Goal: Use online tool/utility: Utilize a website feature to perform a specific function

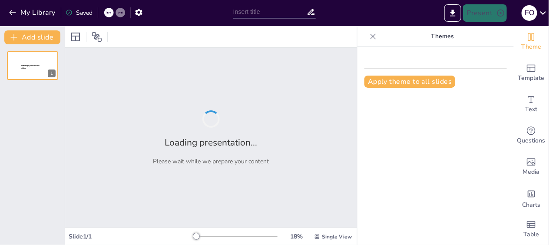
type input "Fundamentos de la Teoría Científica de la Administración [PERSON_NAME]"
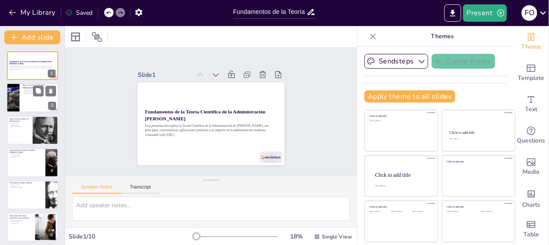
click at [19, 106] on div at bounding box center [12, 98] width 39 height 30
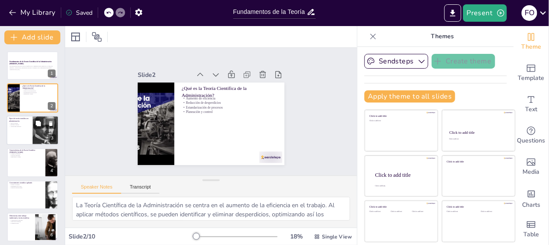
click at [28, 129] on div at bounding box center [33, 131] width 52 height 30
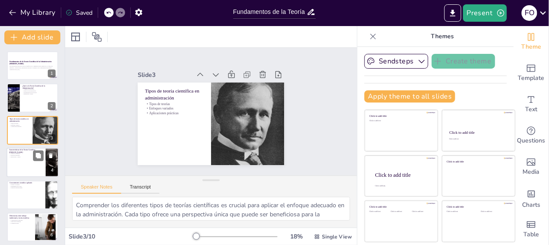
click at [33, 161] on div at bounding box center [44, 156] width 23 height 10
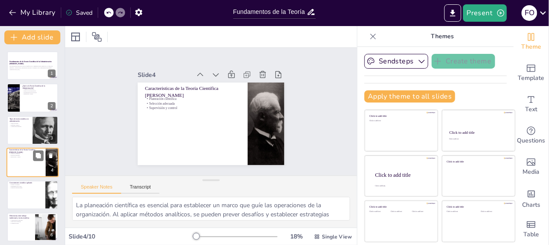
scroll to position [18, 0]
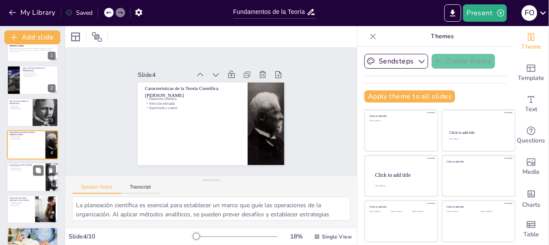
click at [26, 179] on div at bounding box center [33, 177] width 52 height 30
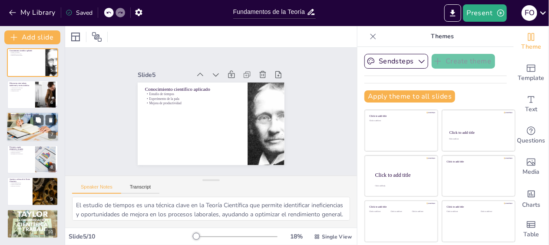
scroll to position [133, 0]
click at [13, 226] on div at bounding box center [33, 224] width 52 height 30
type textarea "El legado [PERSON_NAME] es evidente en muchas prácticas administrativas actuale…"
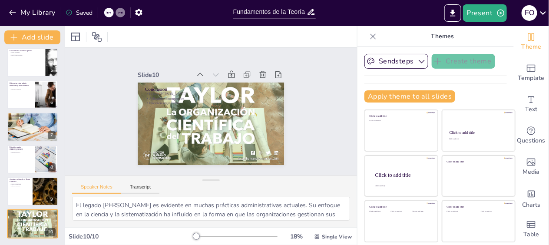
scroll to position [41, 0]
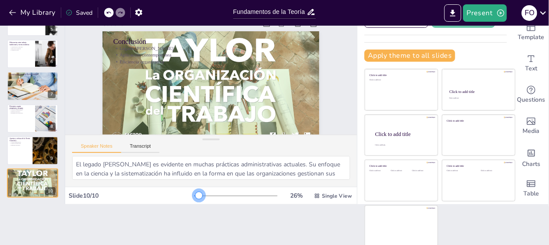
drag, startPoint x: 188, startPoint y: 195, endPoint x: 187, endPoint y: 186, distance: 8.8
click at [187, 186] on div "Slide 1 Fundamentos de la Teoría Científica de la Administración [PERSON_NAME] …" at bounding box center [211, 94] width 292 height 219
click at [337, 175] on textarea "El legado [PERSON_NAME] es evidente en muchas prácticas administrativas actuale…" at bounding box center [211, 168] width 278 height 24
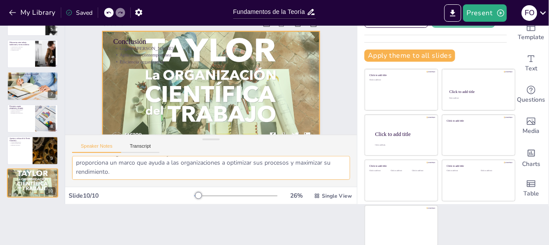
scroll to position [0, 0]
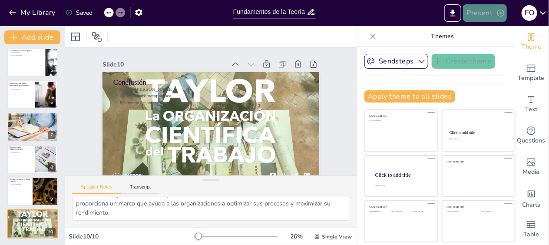
click at [487, 14] on button "Present" at bounding box center [484, 12] width 43 height 17
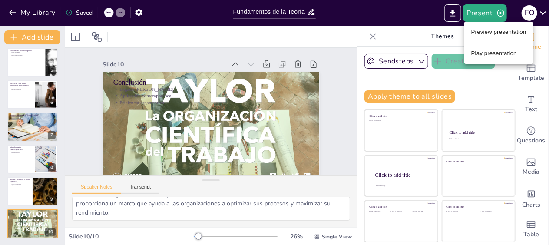
click at [477, 38] on li "Preview presentation" at bounding box center [498, 32] width 69 height 14
